Goal: Transaction & Acquisition: Book appointment/travel/reservation

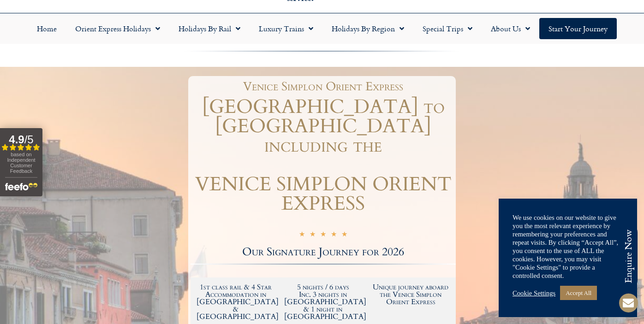
scroll to position [61, 0]
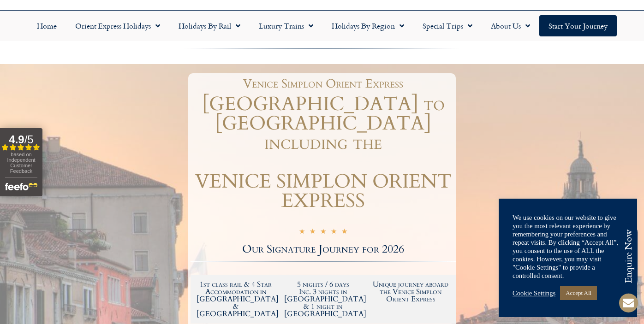
click at [579, 293] on link "Accept All" at bounding box center [578, 293] width 37 height 14
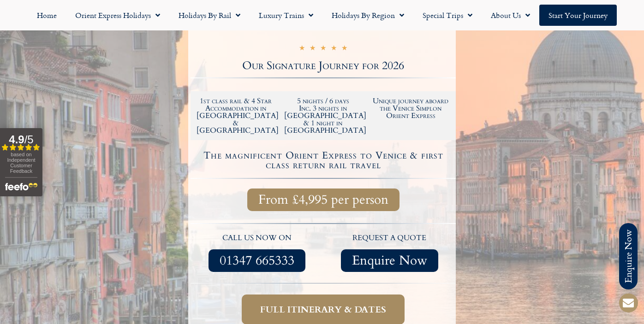
scroll to position [263, 0]
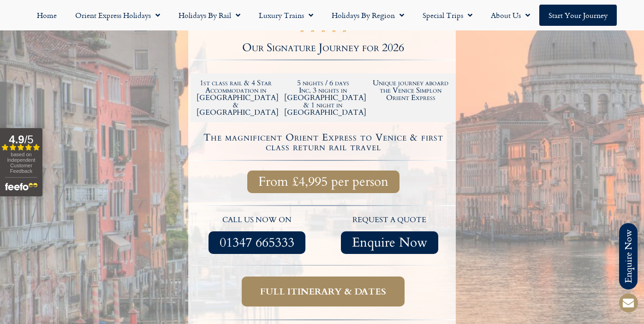
click at [293, 286] on span "Full itinerary & dates" at bounding box center [323, 292] width 126 height 12
click at [331, 286] on span "Full itinerary & dates" at bounding box center [323, 292] width 126 height 12
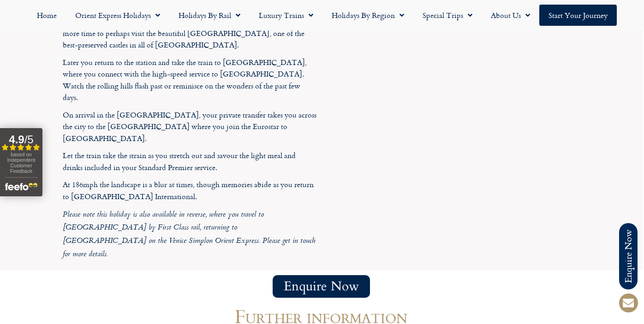
scroll to position [2791, 1]
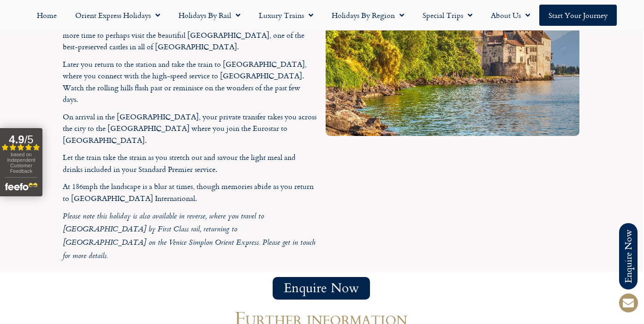
click at [340, 283] on span "Enquire Now" at bounding box center [321, 289] width 75 height 12
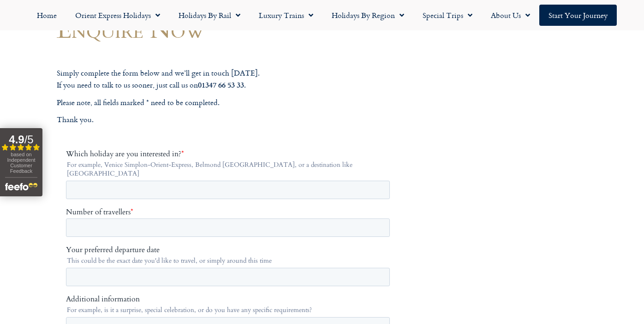
scroll to position [134, 0]
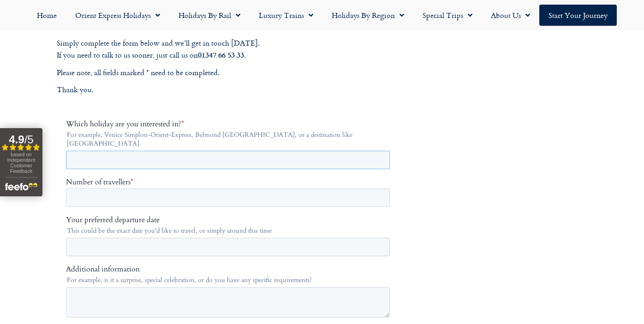
click at [147, 156] on input "Which holiday are you interested in? *" at bounding box center [228, 160] width 324 height 18
type input "**********"
click at [114, 195] on input "Number of travellers *" at bounding box center [228, 198] width 324 height 18
type input "*"
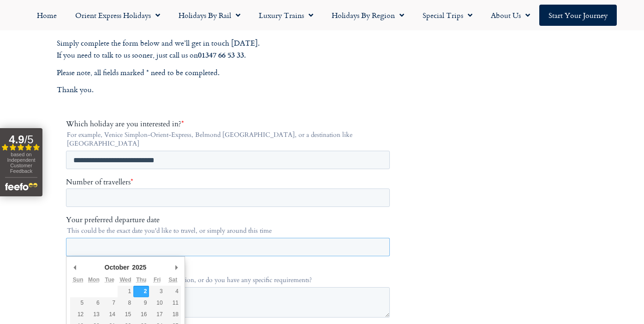
click at [170, 238] on input "Your preferred departure date" at bounding box center [228, 247] width 324 height 18
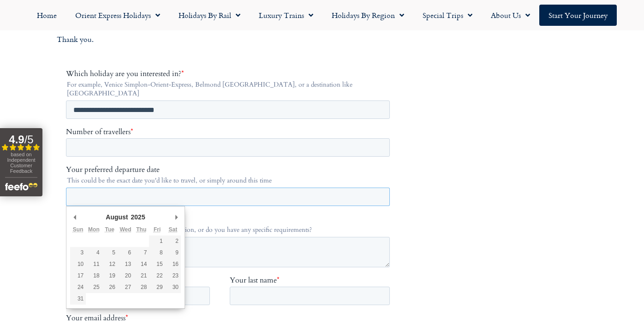
scroll to position [186, 0]
type div "2025-08-17"
type input "**********"
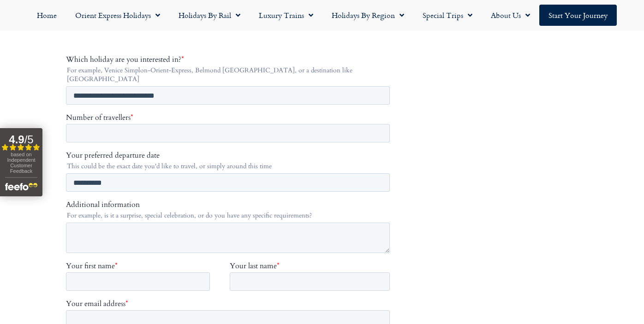
scroll to position [201, 0]
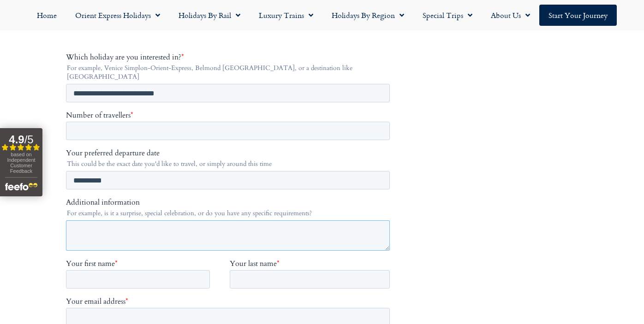
click at [120, 221] on textarea "Additional information" at bounding box center [228, 236] width 324 height 30
type textarea "**********"
type input "******"
type input "****"
type input "**********"
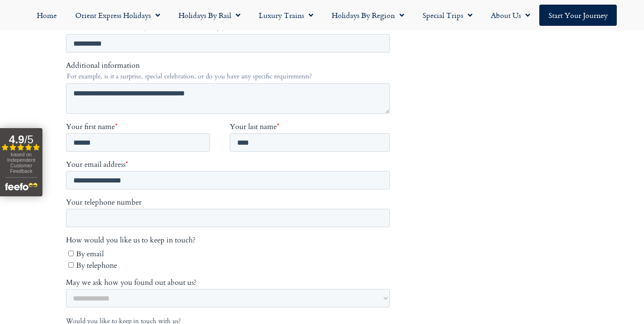
scroll to position [351, 0]
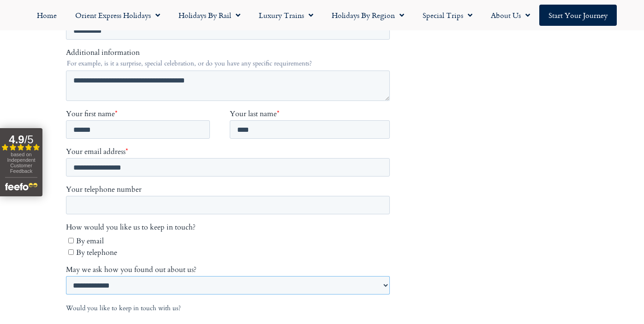
select select "**********"
type input "*"
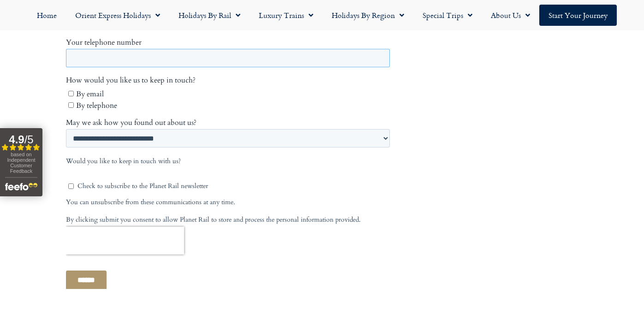
scroll to position [498, 0]
click at [93, 271] on input "******" at bounding box center [86, 280] width 41 height 19
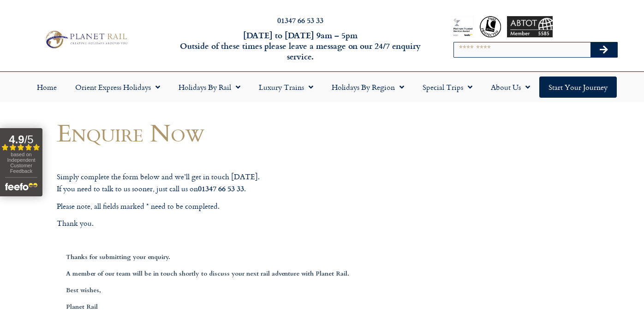
scroll to position [0, 0]
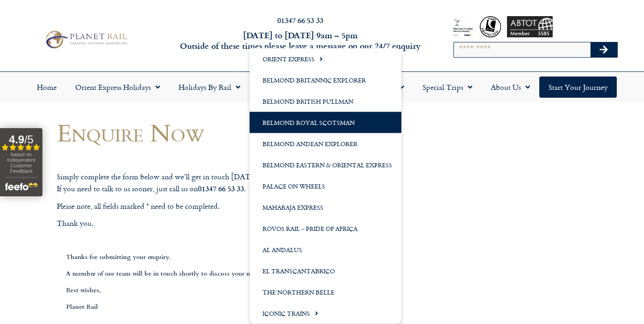
click at [310, 120] on link "Belmond Royal Scotsman" at bounding box center [326, 122] width 152 height 21
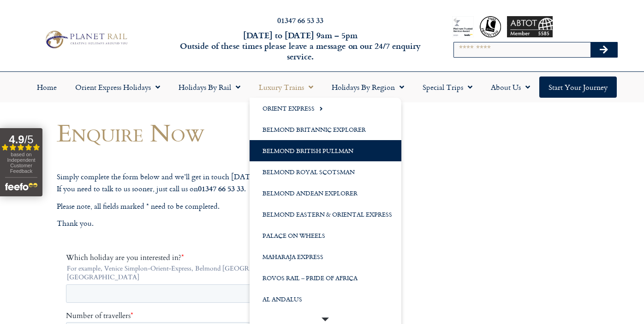
click at [286, 153] on link "Belmond British Pullman" at bounding box center [326, 150] width 152 height 21
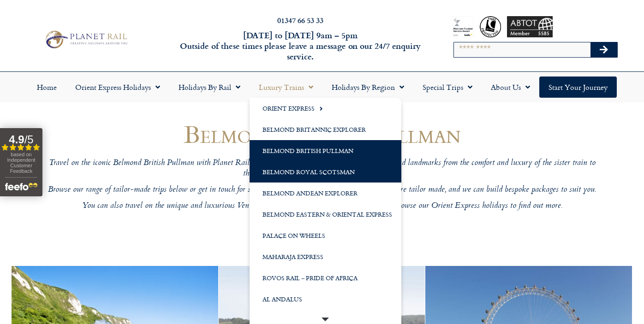
click at [295, 171] on link "Belmond Royal Scotsman" at bounding box center [326, 172] width 152 height 21
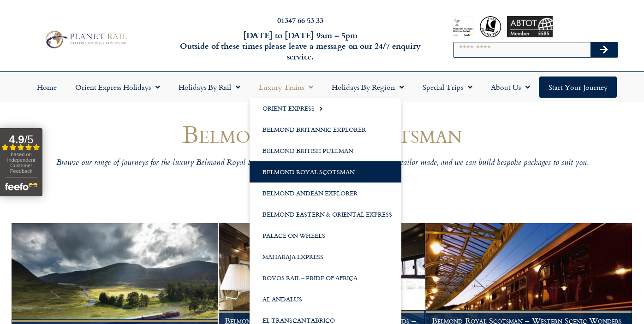
click at [278, 88] on link "Luxury Trains" at bounding box center [286, 87] width 73 height 21
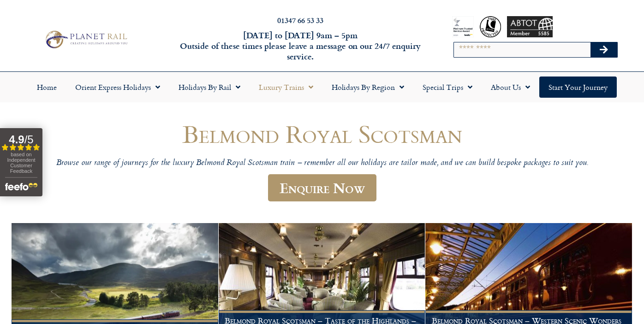
click at [278, 88] on link "Luxury Trains" at bounding box center [286, 87] width 73 height 21
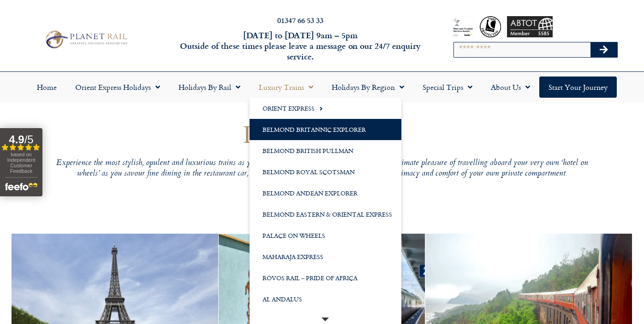
click at [292, 130] on link "Belmond Britannic Explorer" at bounding box center [326, 129] width 152 height 21
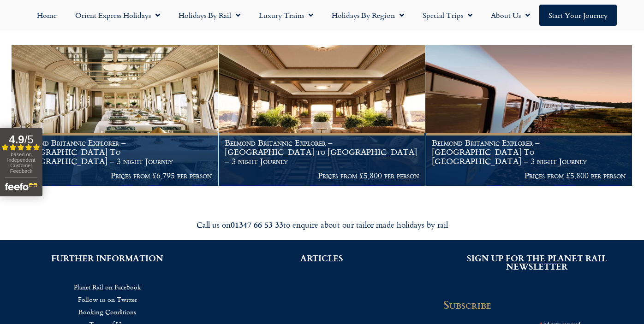
scroll to position [190, 0]
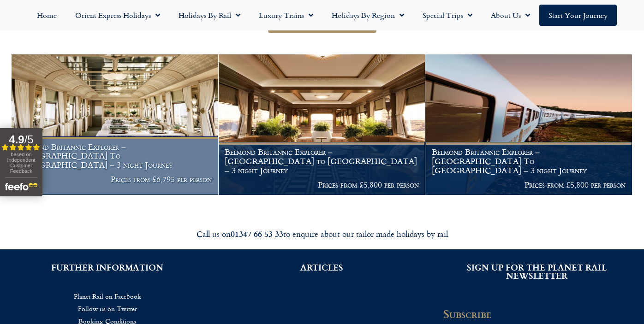
click at [144, 157] on h1 "Belmond Britannic Explorer – London To The Lake District – 3 night Journey" at bounding box center [115, 156] width 194 height 27
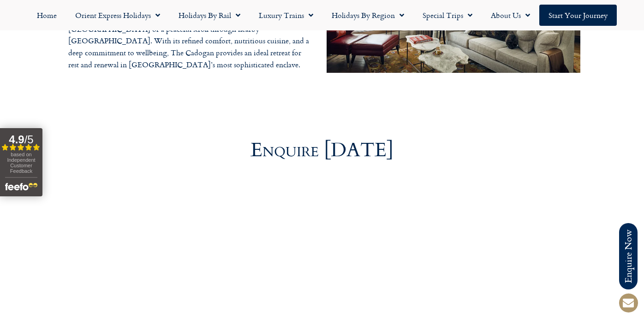
scroll to position [2988, 0]
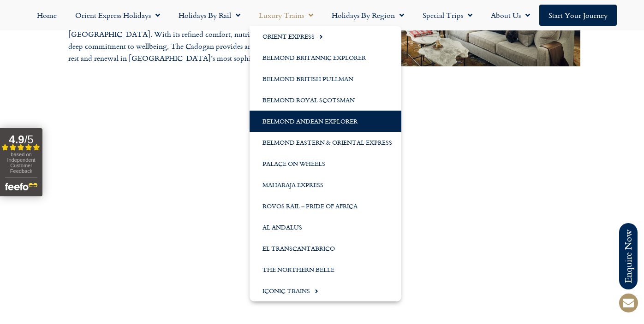
click at [288, 119] on link "Belmond Andean Explorer" at bounding box center [326, 121] width 152 height 21
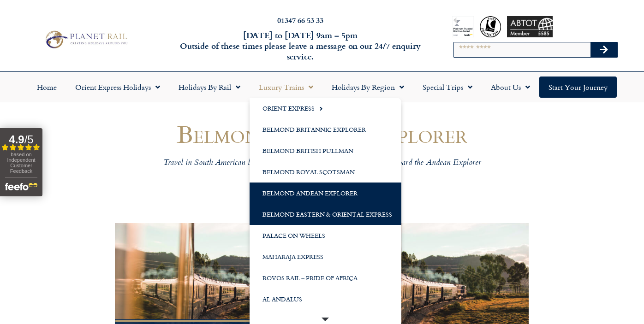
click at [308, 217] on link "Belmond Eastern & Oriental Express" at bounding box center [326, 214] width 152 height 21
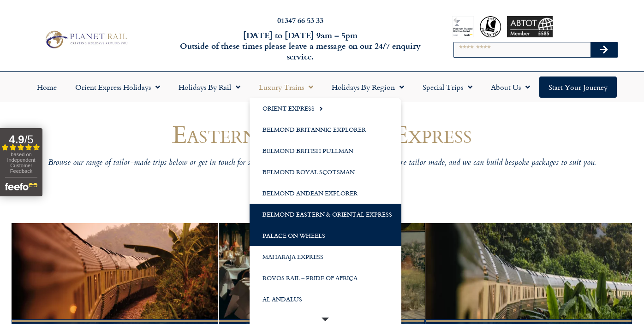
click at [294, 238] on link "Palace on Wheels" at bounding box center [326, 235] width 152 height 21
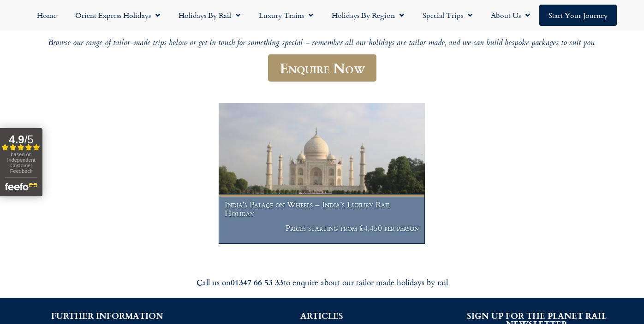
scroll to position [120, 0]
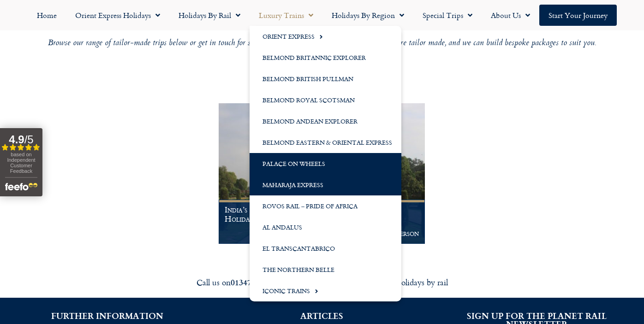
click at [281, 187] on link "Maharaja Express" at bounding box center [326, 184] width 152 height 21
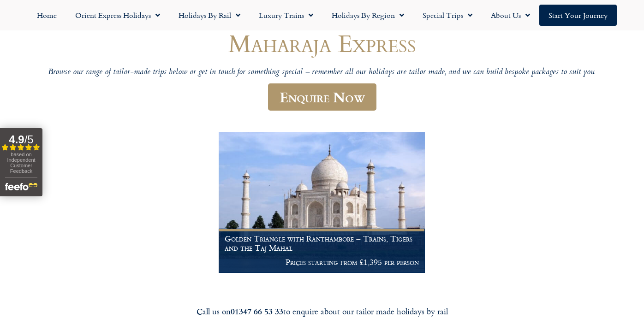
scroll to position [90, 0]
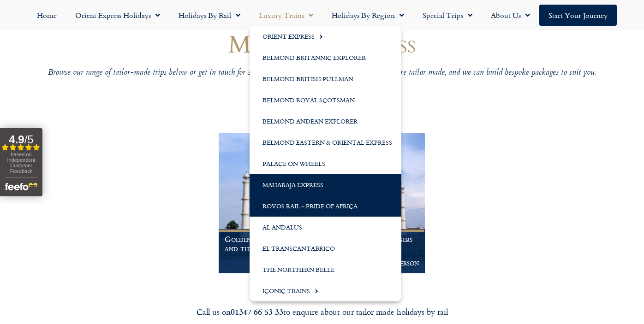
click at [274, 207] on link "Rovos Rail – Pride of Africa" at bounding box center [326, 206] width 152 height 21
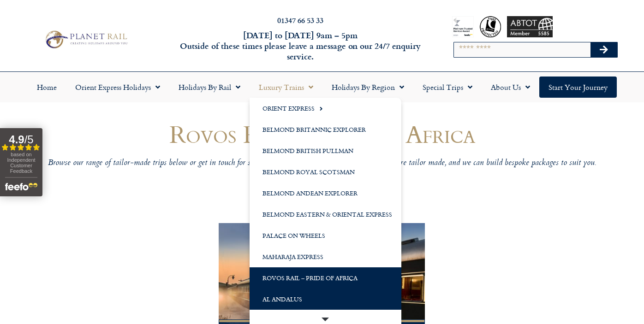
click at [290, 299] on link "Al Andalus" at bounding box center [326, 299] width 152 height 21
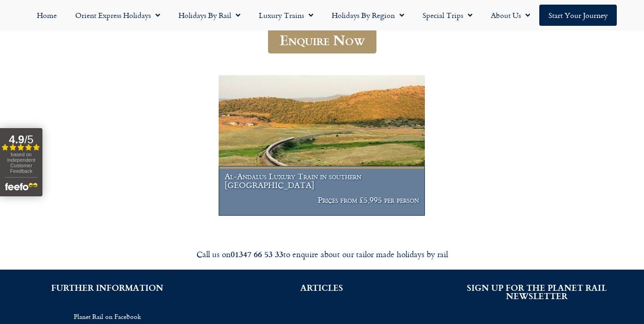
scroll to position [149, 0]
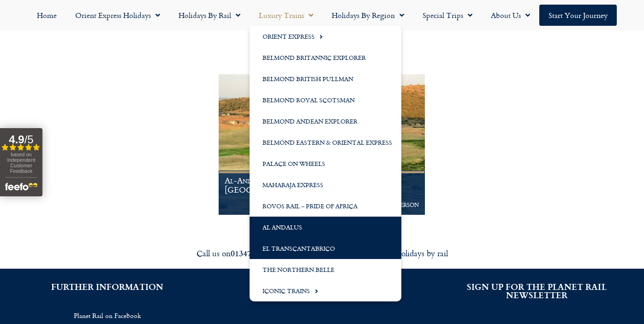
click at [302, 250] on link "El Transcantabrico" at bounding box center [326, 248] width 152 height 21
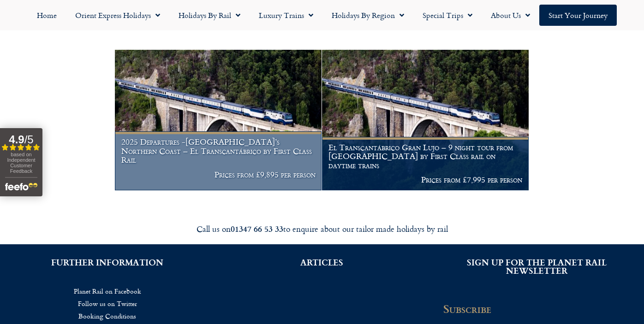
scroll to position [176, 0]
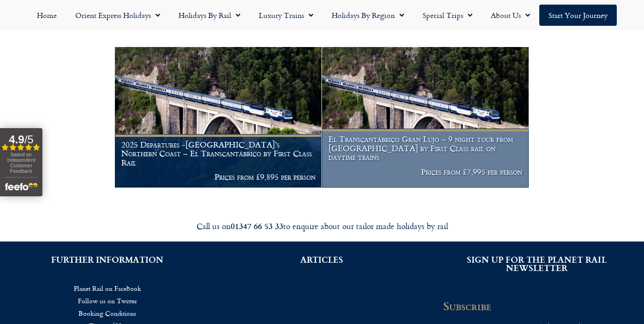
click at [444, 153] on h1 "El Transcantábrico Gran Lujo – 9 night tour from [GEOGRAPHIC_DATA] by First Cla…" at bounding box center [426, 148] width 194 height 27
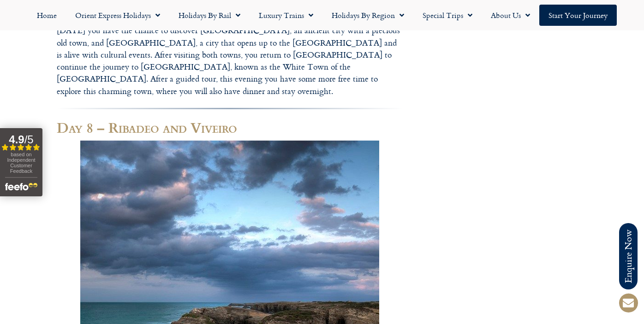
scroll to position [2701, 0]
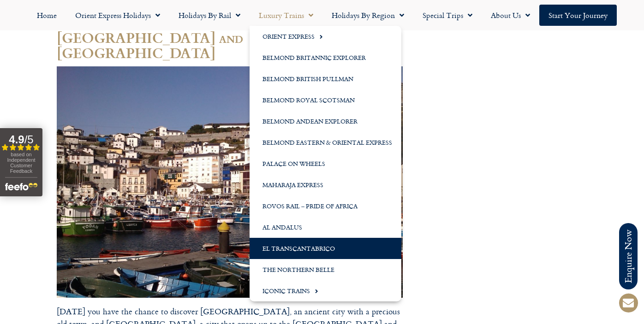
click at [308, 254] on link "El Transcantabrico" at bounding box center [326, 248] width 152 height 21
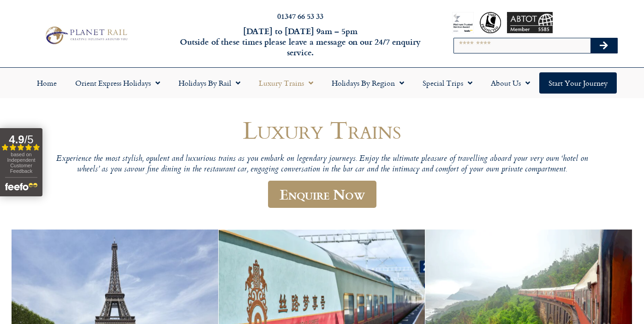
scroll to position [4, 0]
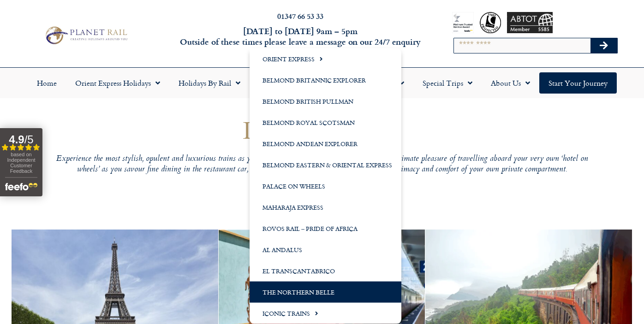
click at [293, 292] on link "The Northern Belle" at bounding box center [326, 292] width 152 height 21
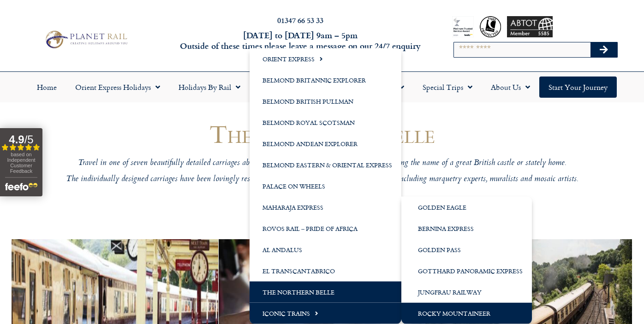
click at [451, 317] on link "Rocky Mountaineer" at bounding box center [466, 313] width 131 height 21
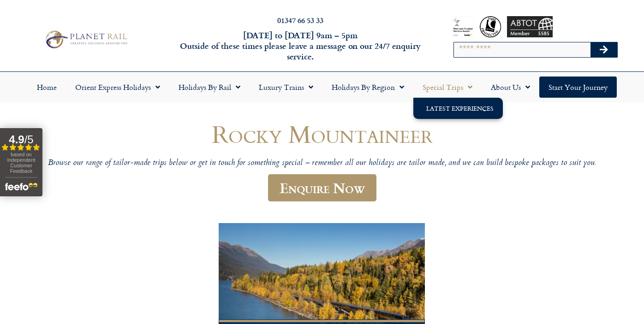
click at [455, 111] on link "Latest Experiences" at bounding box center [458, 108] width 90 height 21
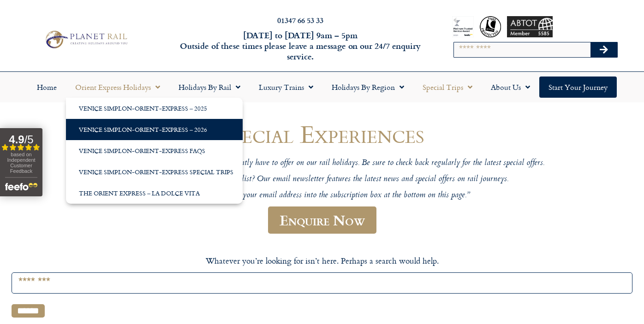
click at [122, 130] on link "Venice Simplon-Orient-Express – 2026" at bounding box center [154, 129] width 177 height 21
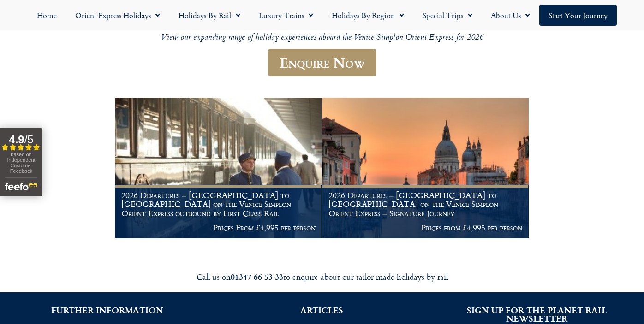
scroll to position [126, 0]
